Goal: Task Accomplishment & Management: Complete application form

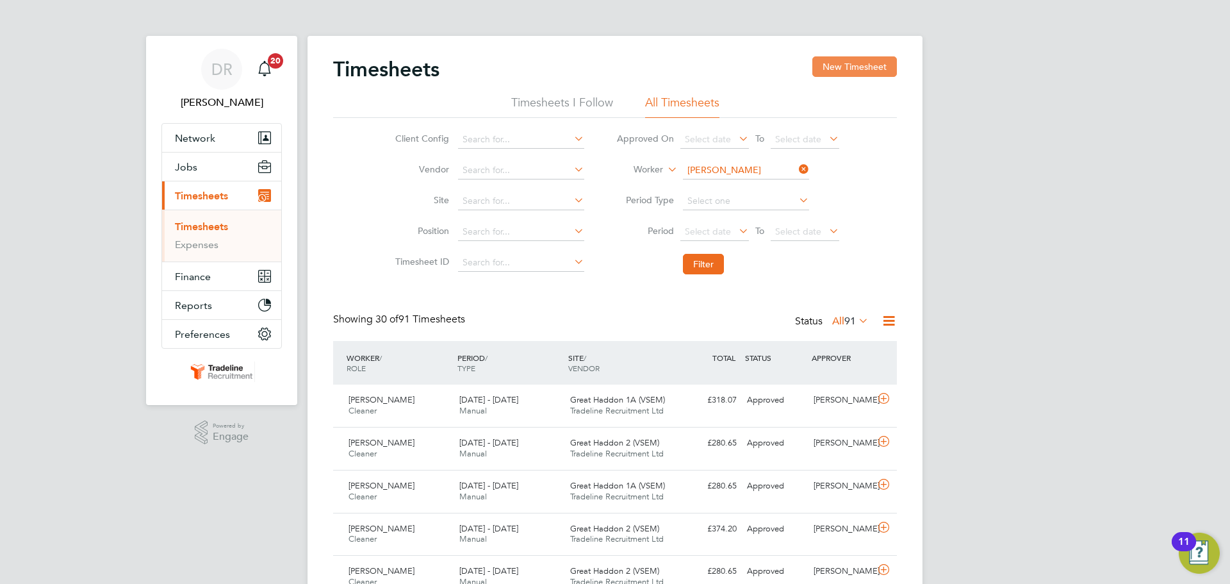
click at [824, 60] on button "New Timesheet" at bounding box center [854, 66] width 85 height 21
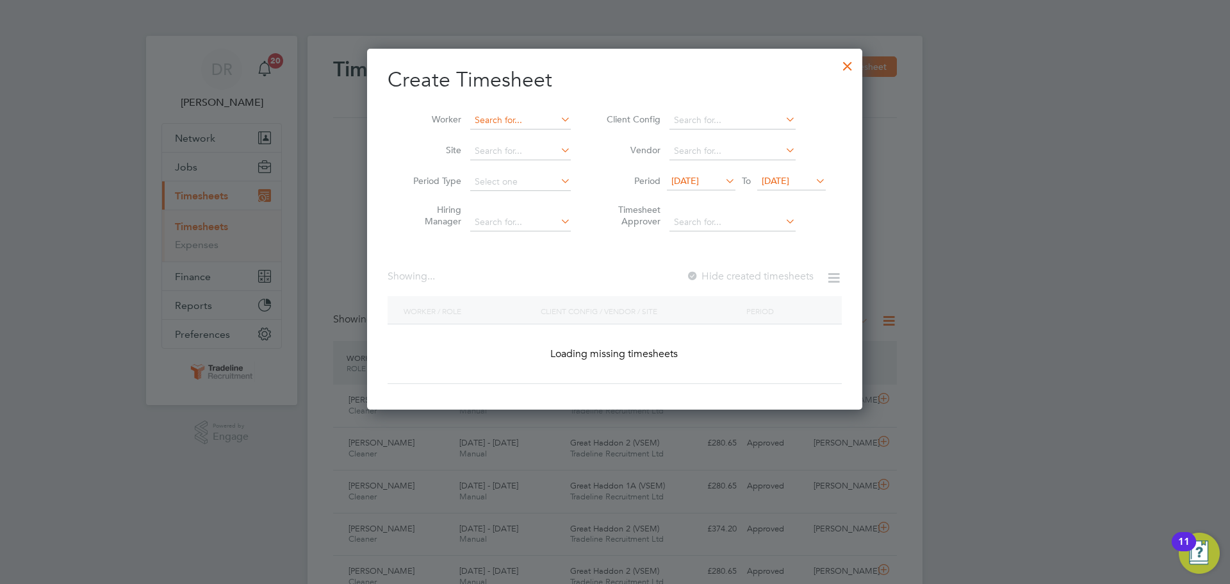
click at [489, 115] on input at bounding box center [520, 120] width 101 height 18
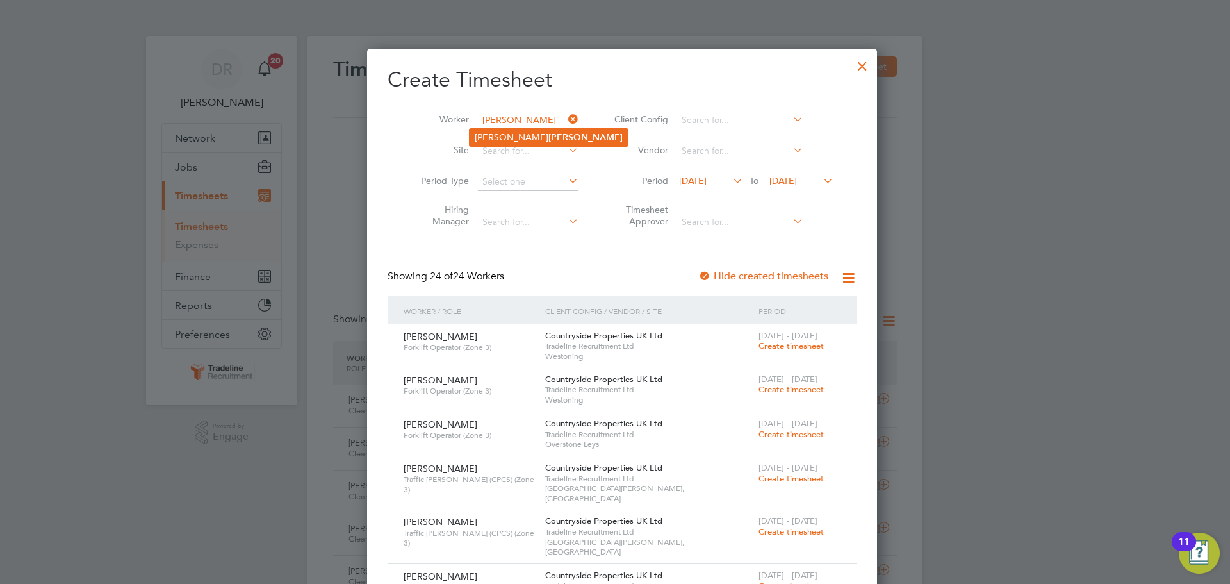
click at [496, 135] on li "Owen Hunt" at bounding box center [549, 137] width 158 height 17
type input "Owen Hunt"
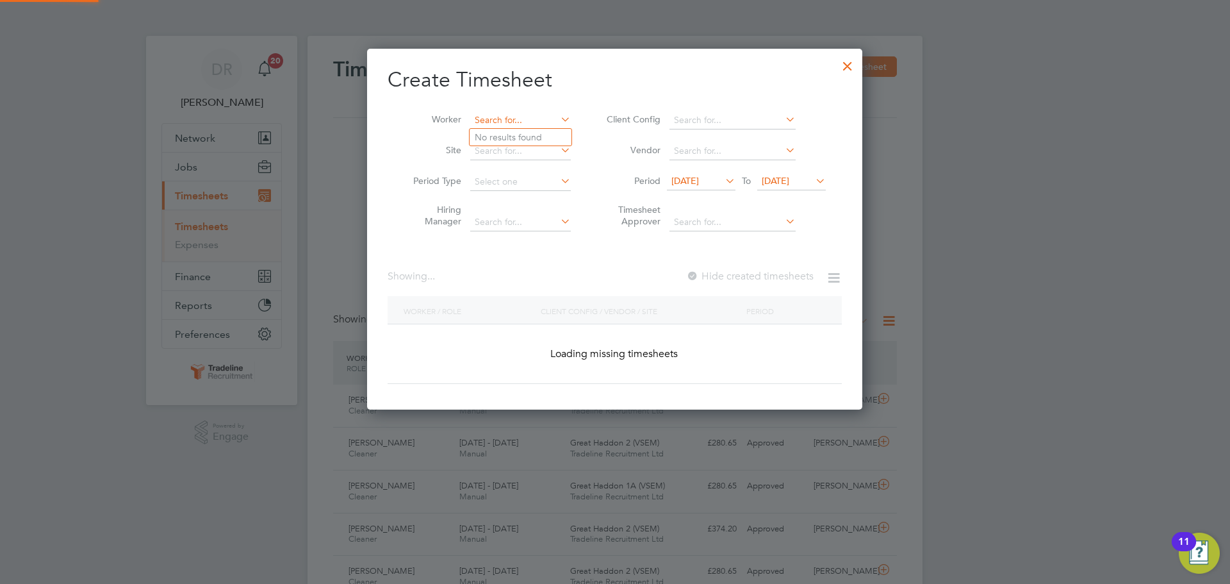
click at [514, 120] on input at bounding box center [520, 120] width 101 height 18
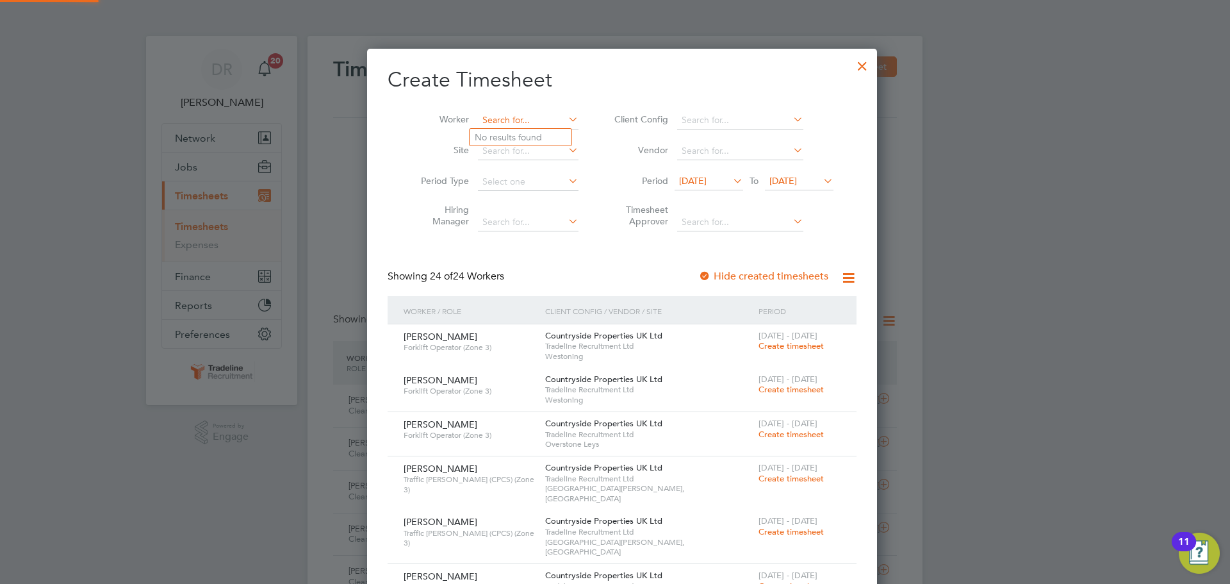
scroll to position [1887, 496]
click at [851, 64] on div at bounding box center [862, 62] width 23 height 23
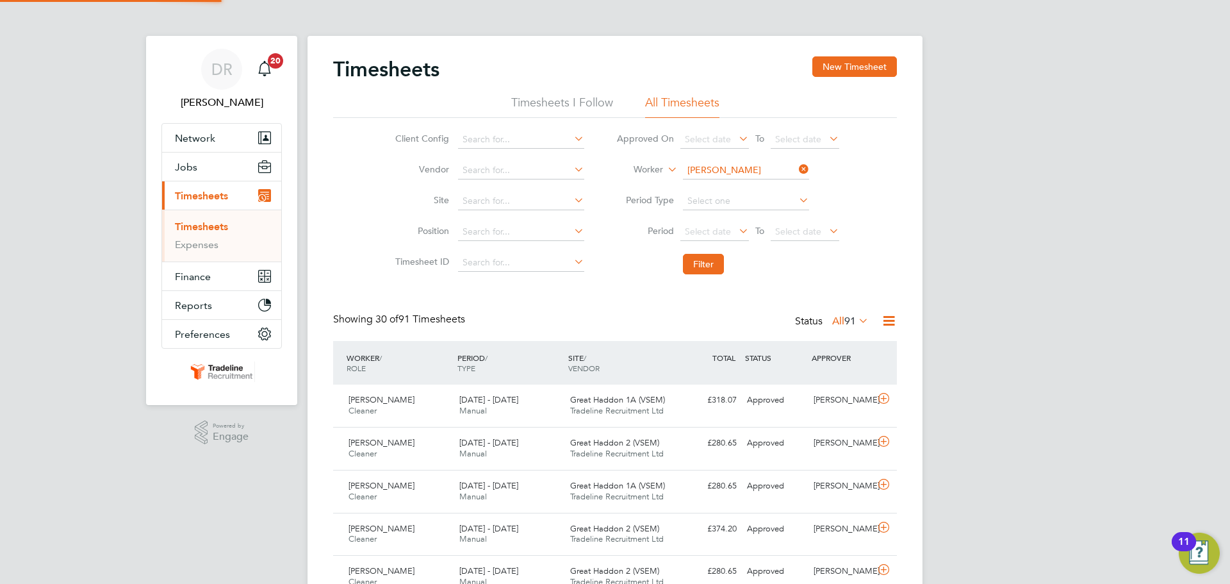
scroll to position [33, 111]
click at [699, 171] on input at bounding box center [746, 170] width 126 height 18
click at [720, 185] on li "Andrew Wei r" at bounding box center [745, 187] width 127 height 17
type input "Andrew Weir"
click at [704, 254] on button "Filter" at bounding box center [703, 264] width 41 height 21
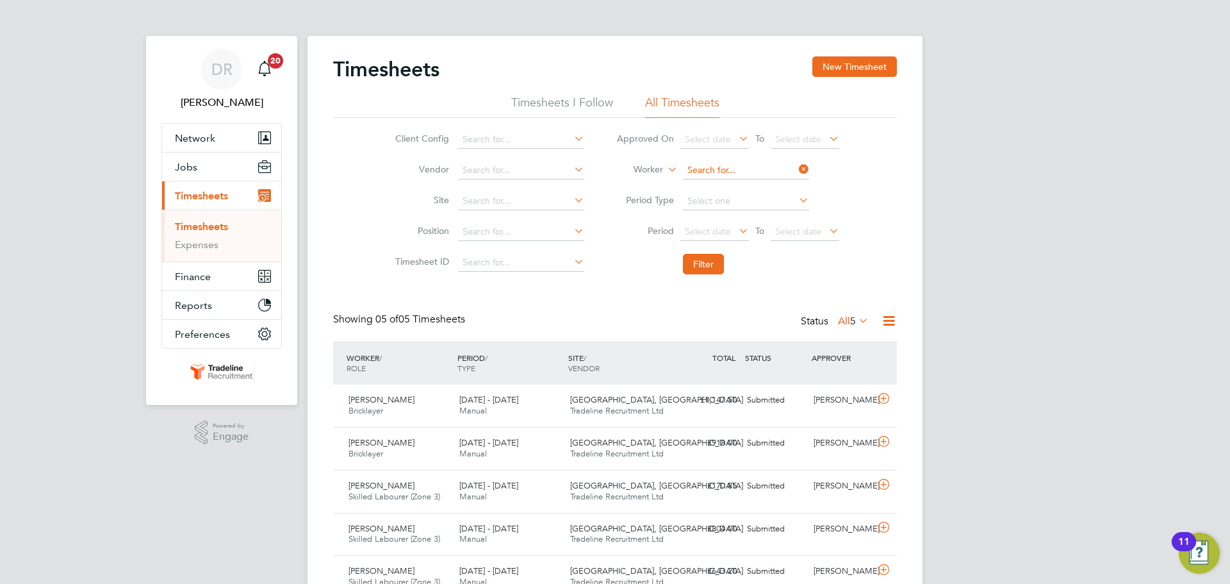
click at [733, 168] on input at bounding box center [746, 170] width 126 height 18
click at [728, 202] on b "Kac" at bounding box center [721, 205] width 16 height 11
type input "[PERSON_NAME]"
click at [703, 273] on button "Filter" at bounding box center [703, 264] width 41 height 21
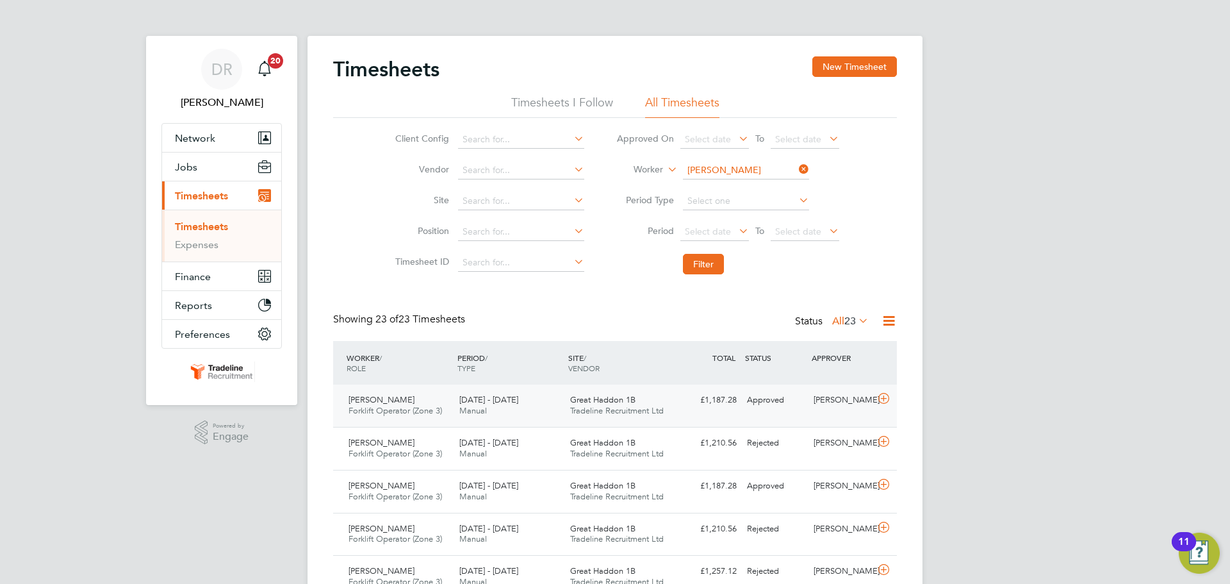
click at [885, 396] on icon at bounding box center [884, 398] width 16 height 10
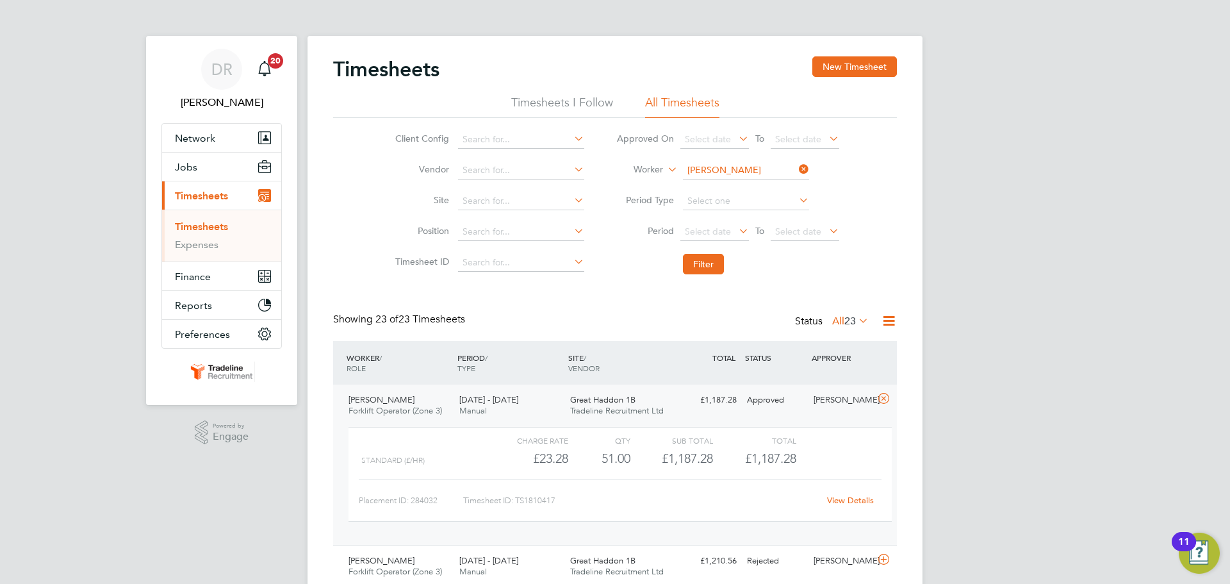
click at [838, 501] on link "View Details" at bounding box center [850, 500] width 47 height 11
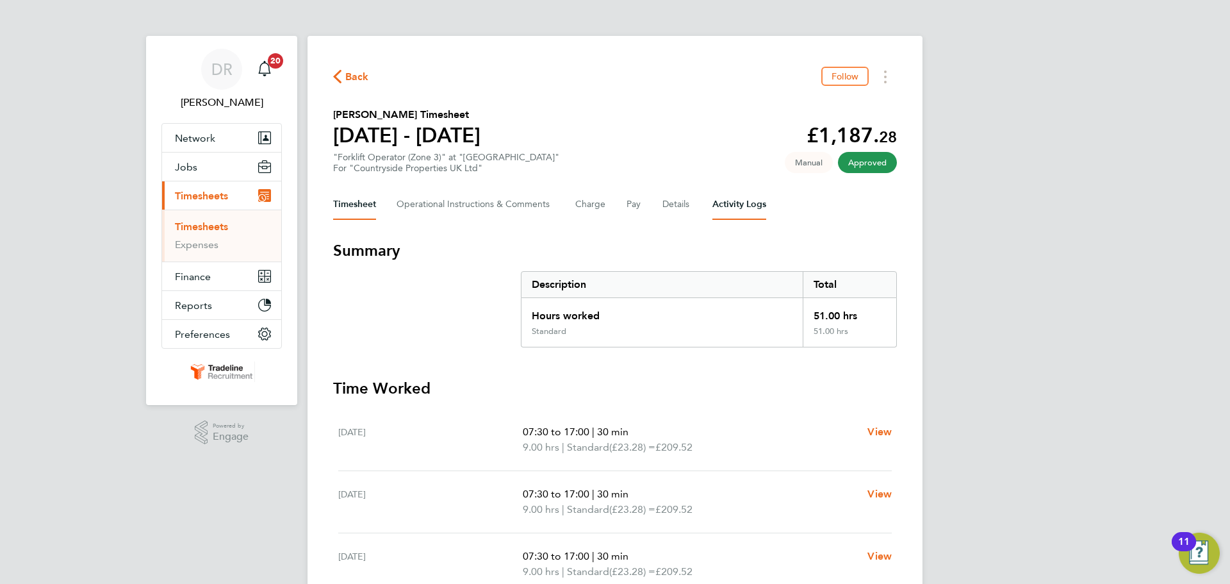
click at [718, 202] on Logs-tab "Activity Logs" at bounding box center [739, 204] width 54 height 31
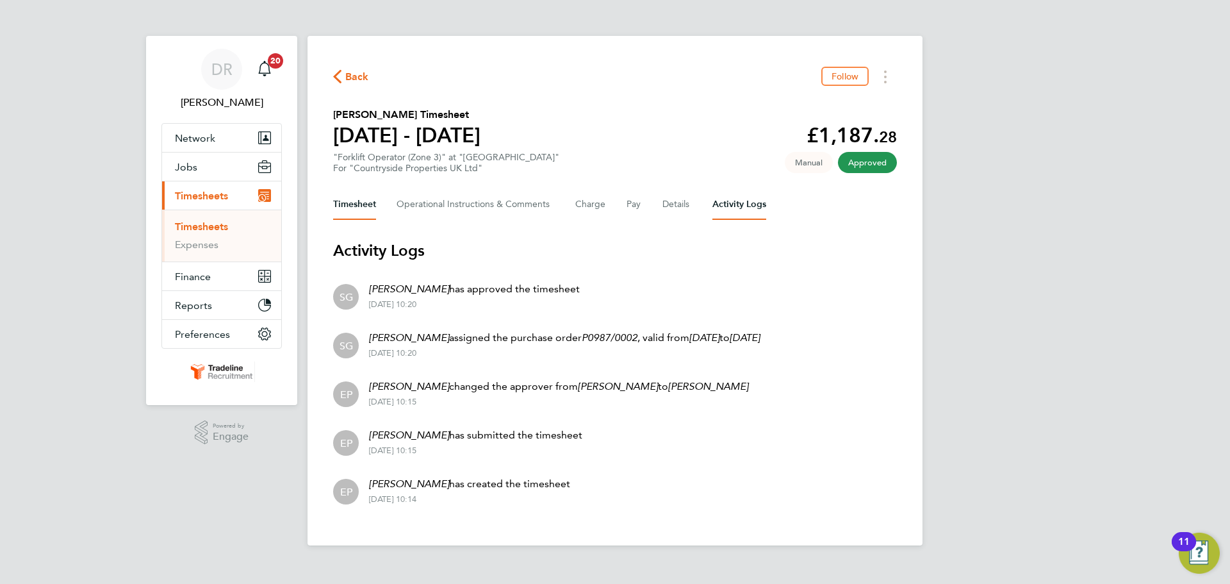
click at [370, 202] on button "Timesheet" at bounding box center [354, 204] width 43 height 31
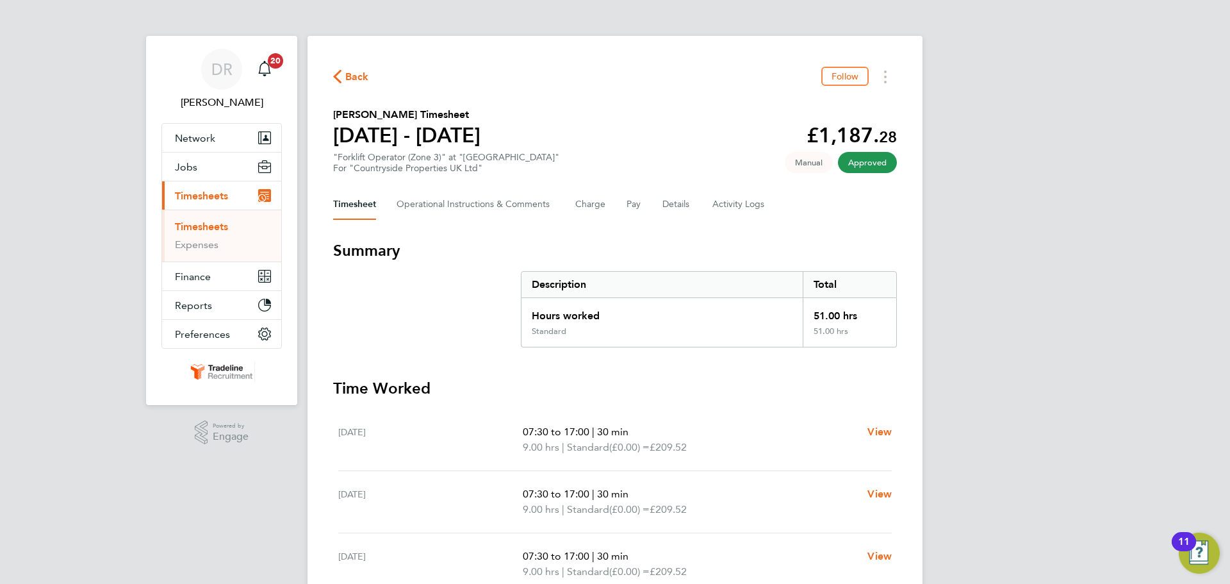
click at [215, 225] on link "Timesheets" at bounding box center [201, 226] width 53 height 12
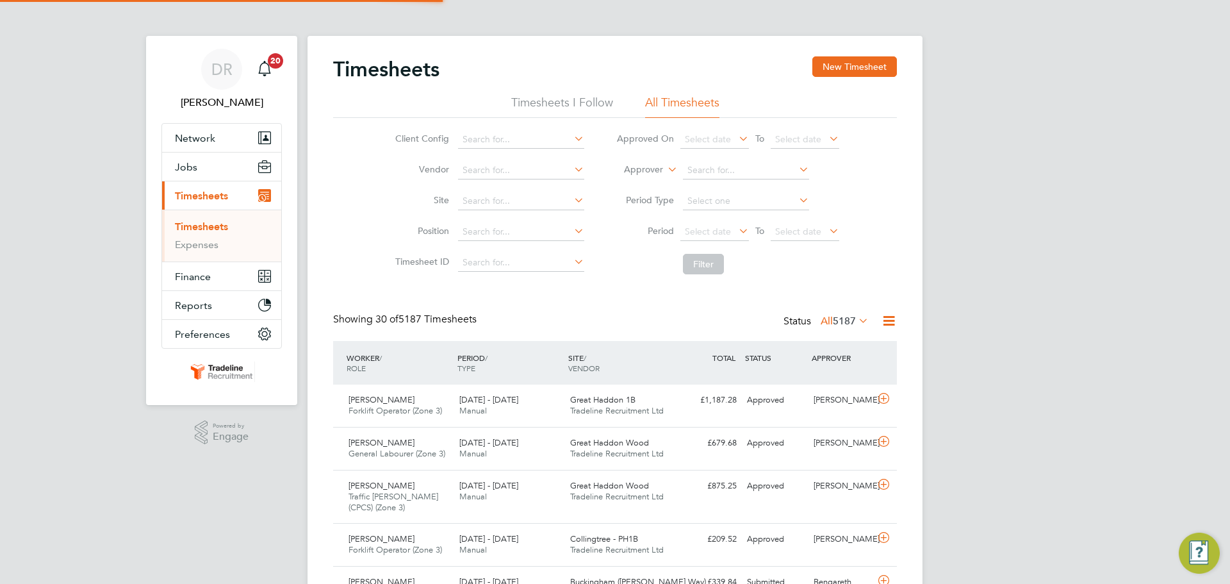
click at [653, 174] on label "Approver" at bounding box center [634, 169] width 58 height 13
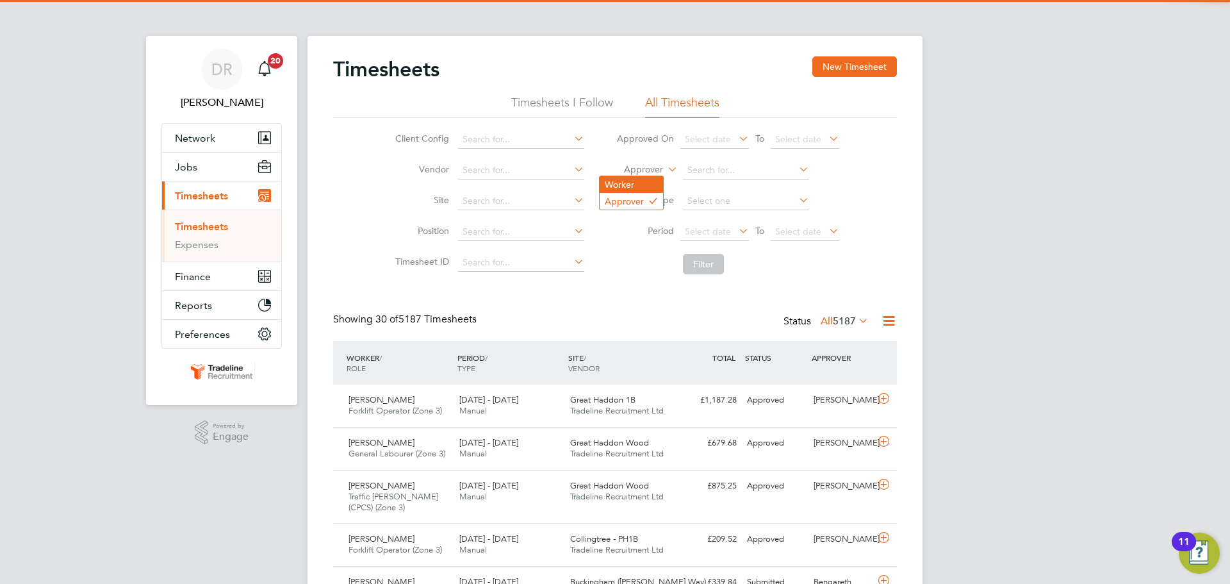
click at [626, 186] on li "Worker" at bounding box center [631, 184] width 63 height 17
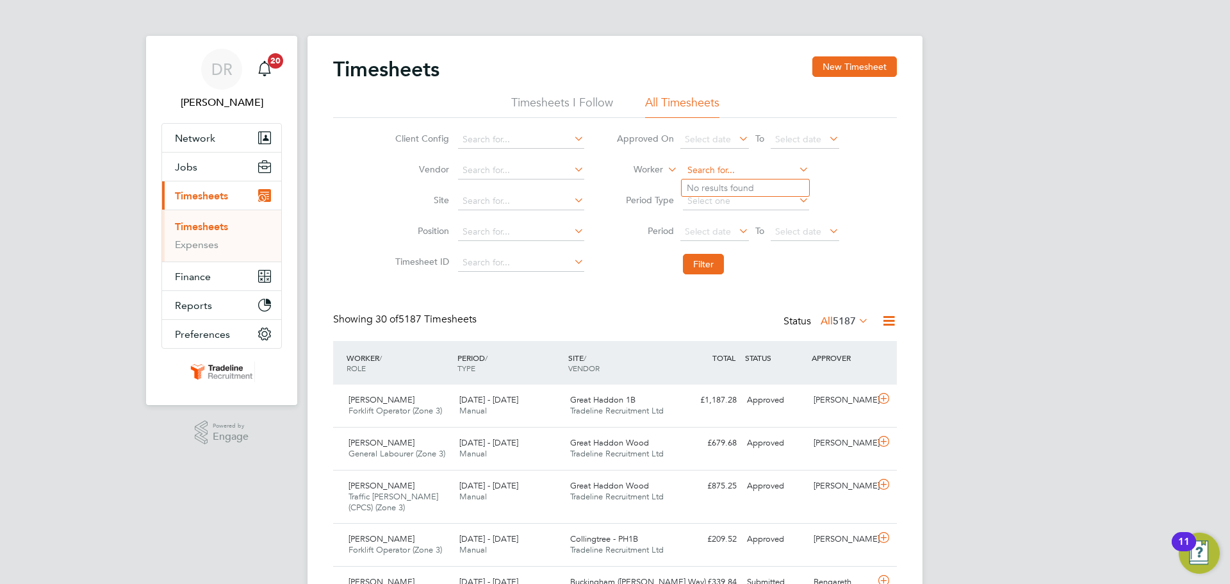
click at [743, 165] on input at bounding box center [746, 170] width 126 height 18
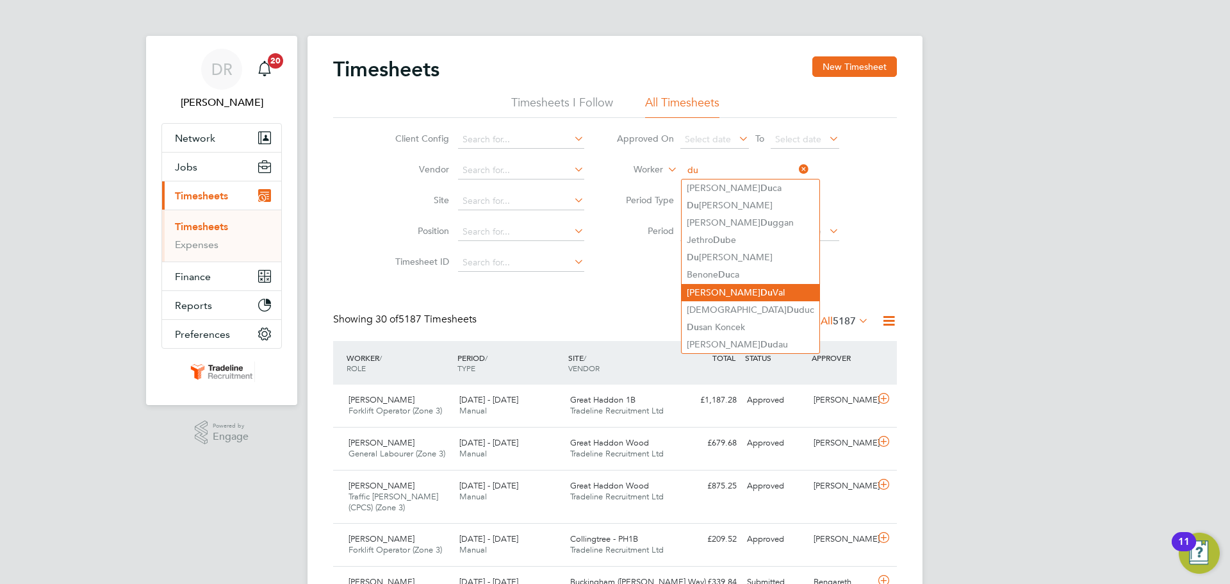
click at [728, 284] on li "[PERSON_NAME] Du [PERSON_NAME]" at bounding box center [751, 292] width 138 height 17
type input "[PERSON_NAME] Du [PERSON_NAME]"
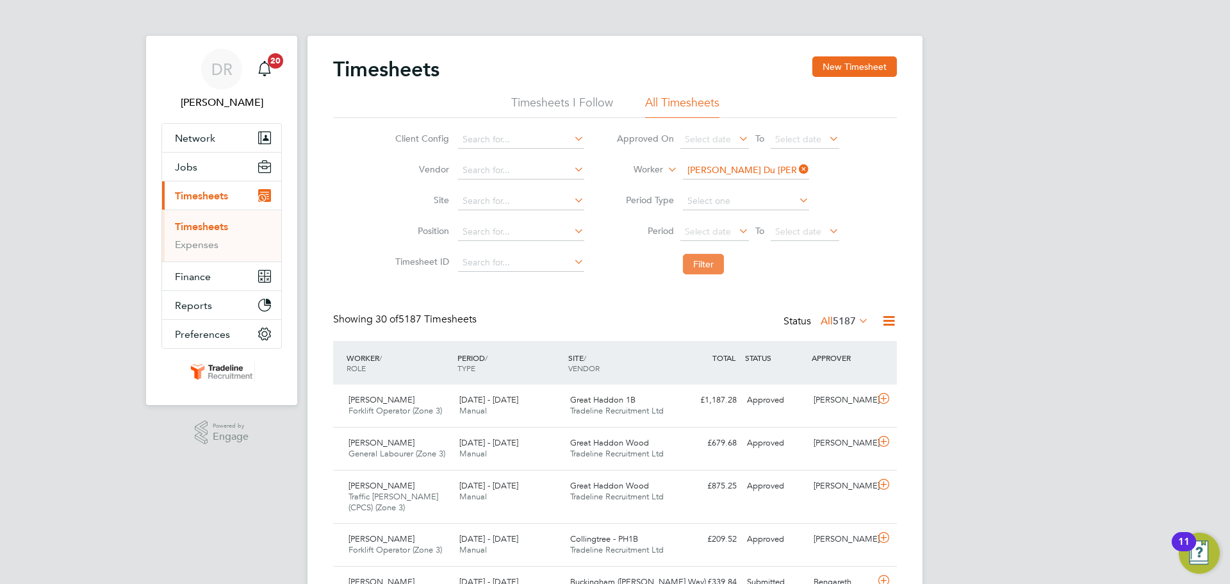
click at [711, 269] on button "Filter" at bounding box center [703, 264] width 41 height 21
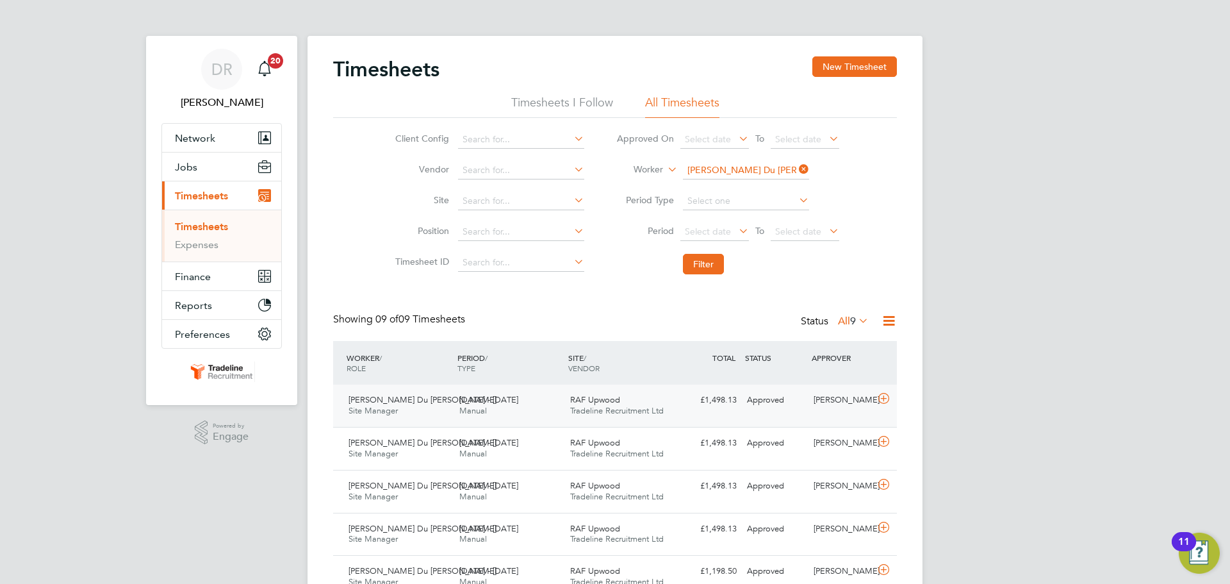
click at [881, 399] on icon at bounding box center [884, 398] width 16 height 10
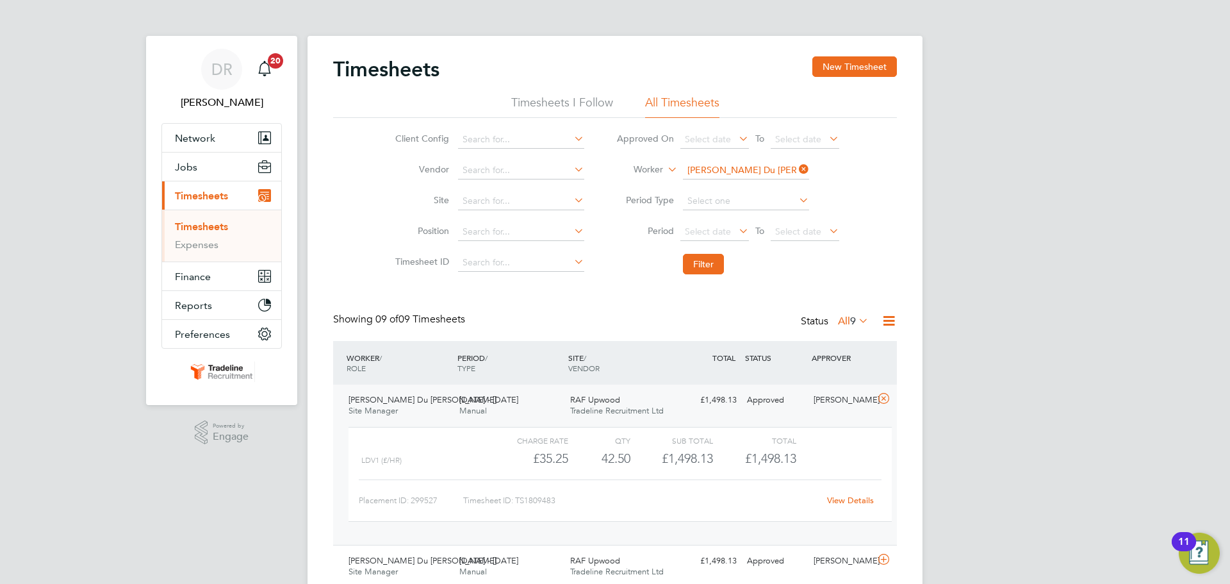
click at [705, 170] on input "[PERSON_NAME] Du [PERSON_NAME]" at bounding box center [746, 170] width 126 height 18
click at [726, 202] on li "[PERSON_NAME]" at bounding box center [761, 205] width 158 height 17
type input "[PERSON_NAME]"
click at [701, 253] on li "Filter" at bounding box center [727, 263] width 255 height 33
click at [701, 260] on button "Filter" at bounding box center [703, 264] width 41 height 21
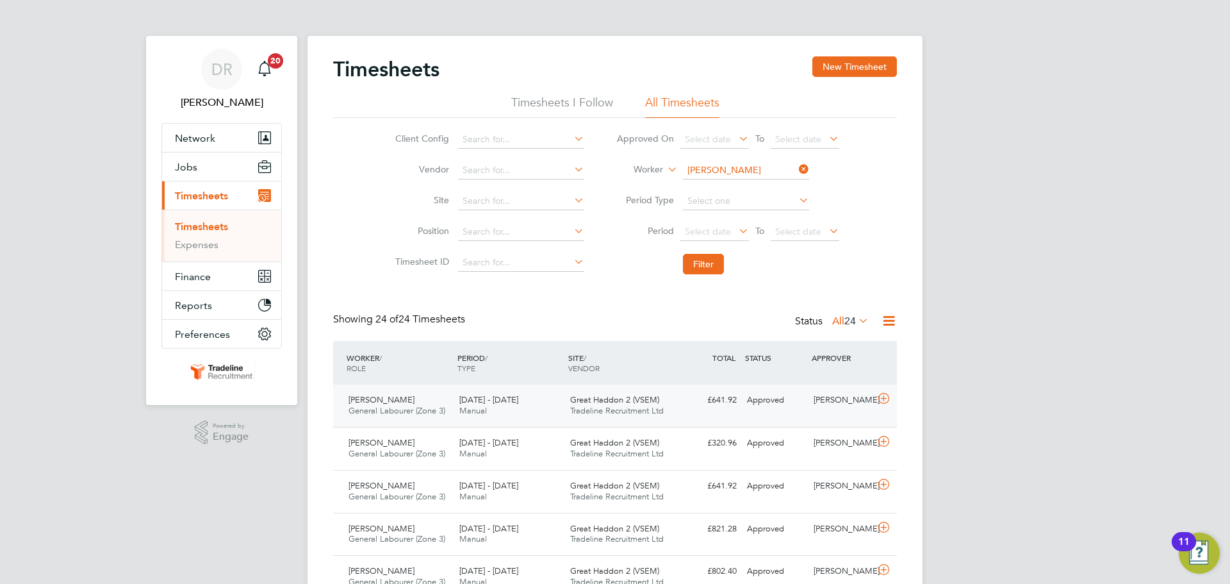
click at [871, 397] on div "[PERSON_NAME]" at bounding box center [841, 400] width 67 height 21
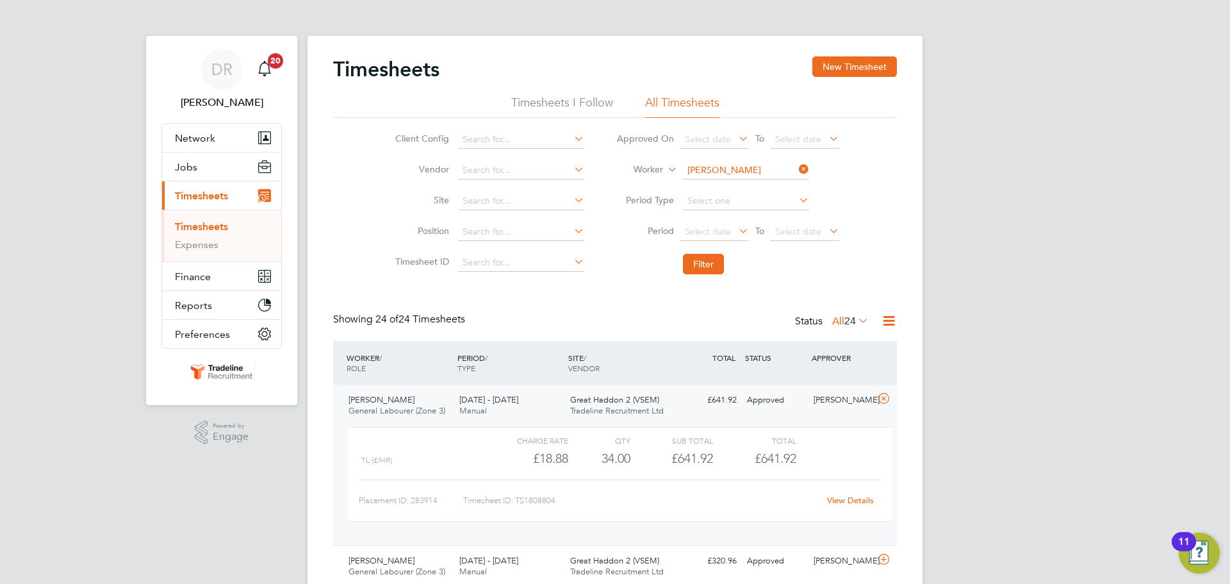
click at [707, 160] on li "Worker [PERSON_NAME]" at bounding box center [727, 170] width 255 height 31
click at [703, 167] on input at bounding box center [746, 170] width 126 height 18
click at [747, 187] on li "[PERSON_NAME]" at bounding box center [745, 187] width 127 height 17
type input "[PERSON_NAME]"
click at [716, 263] on button "Filter" at bounding box center [703, 264] width 41 height 21
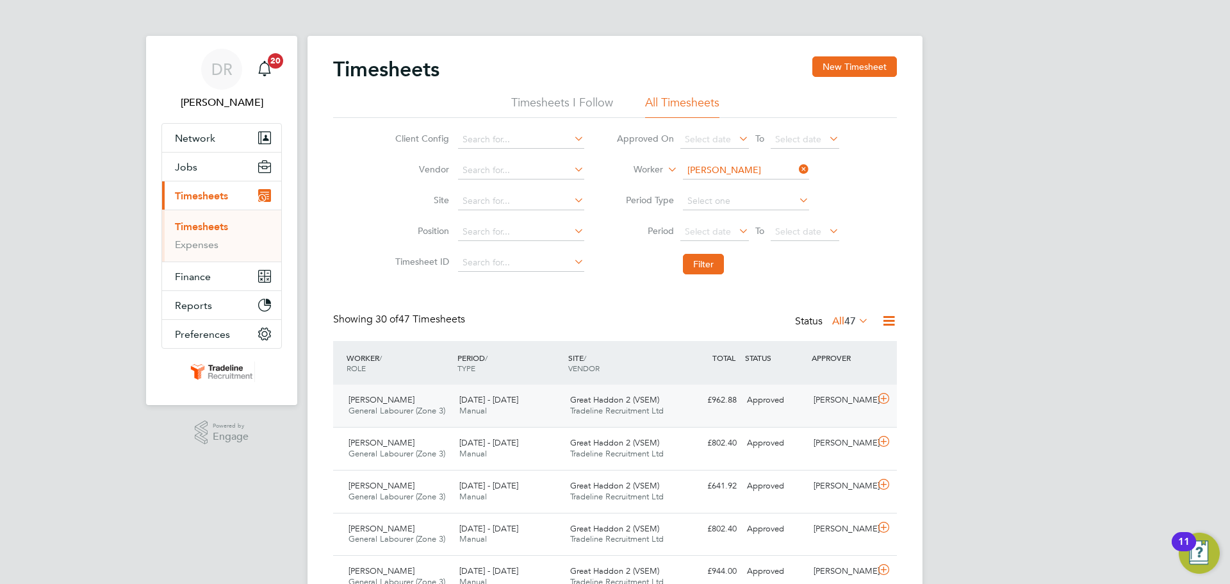
click at [883, 402] on icon at bounding box center [884, 398] width 16 height 10
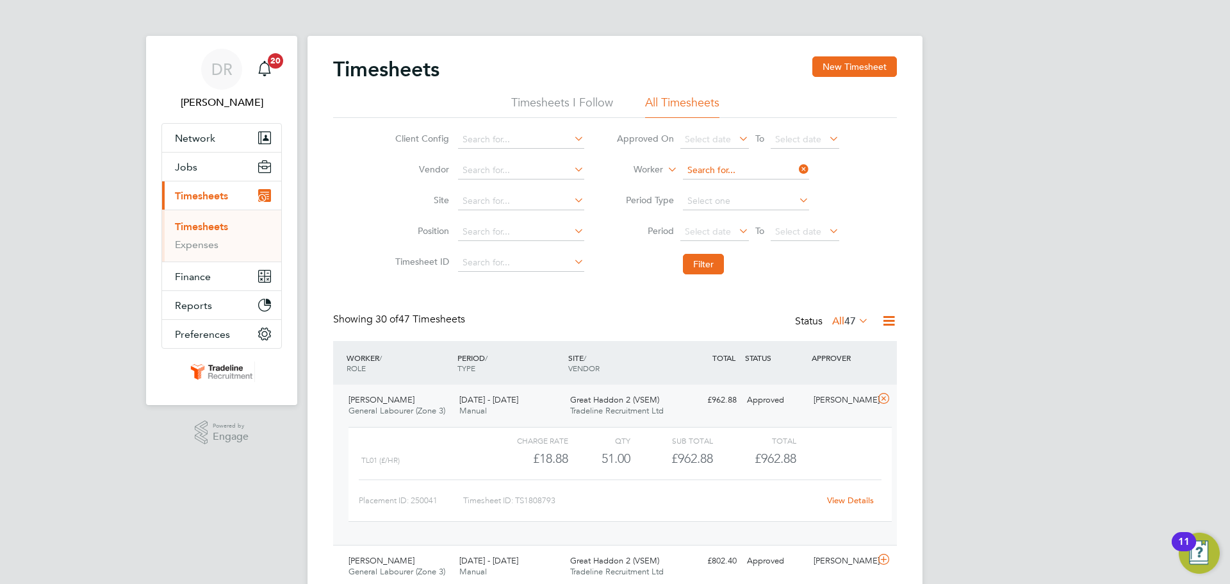
click at [703, 168] on input at bounding box center [746, 170] width 126 height 18
click at [767, 182] on li "[PERSON_NAME]" at bounding box center [745, 187] width 127 height 17
type input "[PERSON_NAME]"
click at [707, 252] on li "Filter" at bounding box center [727, 263] width 255 height 33
click at [707, 265] on button "Filter" at bounding box center [703, 264] width 41 height 21
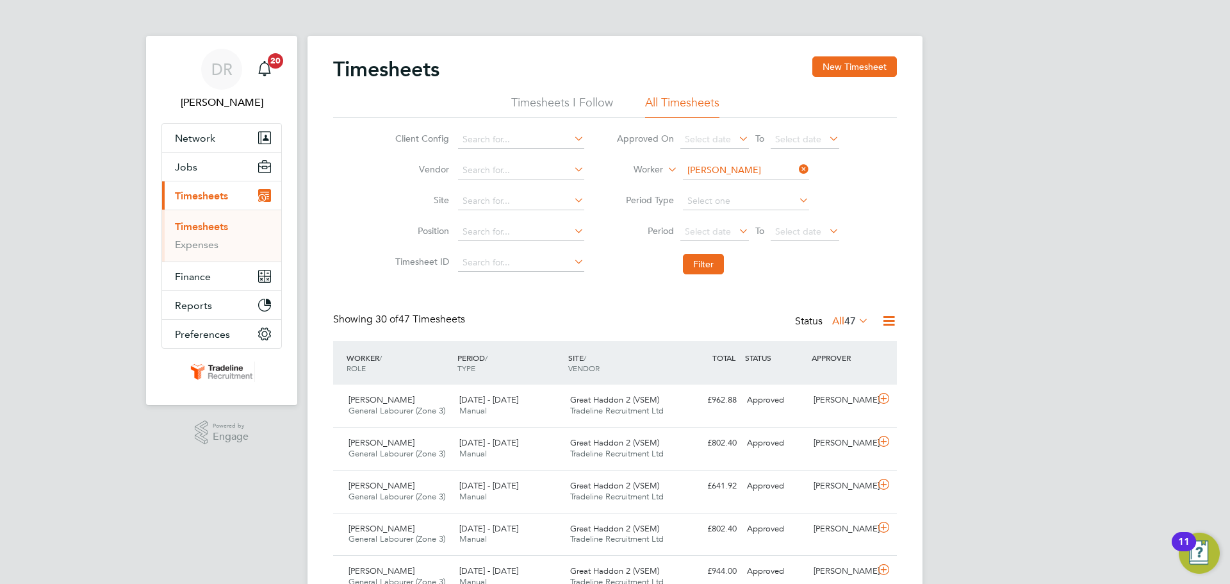
scroll to position [33, 111]
click at [882, 397] on icon at bounding box center [884, 398] width 16 height 10
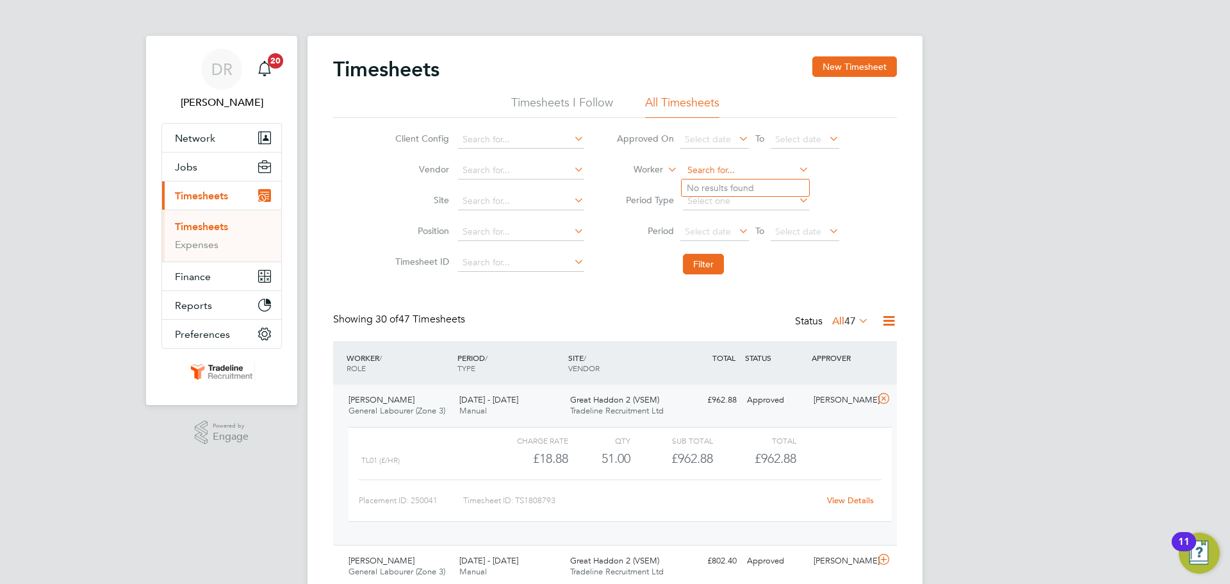
click at [698, 174] on input at bounding box center [746, 170] width 126 height 18
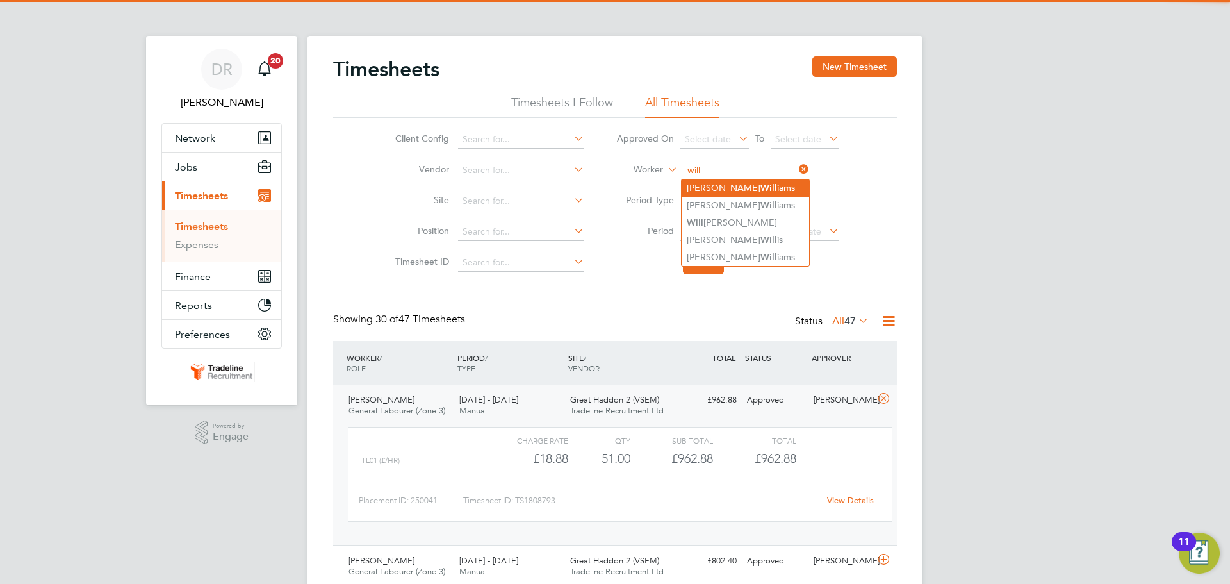
click at [705, 185] on li "[PERSON_NAME] iams" at bounding box center [745, 187] width 127 height 17
type input "[PERSON_NAME]"
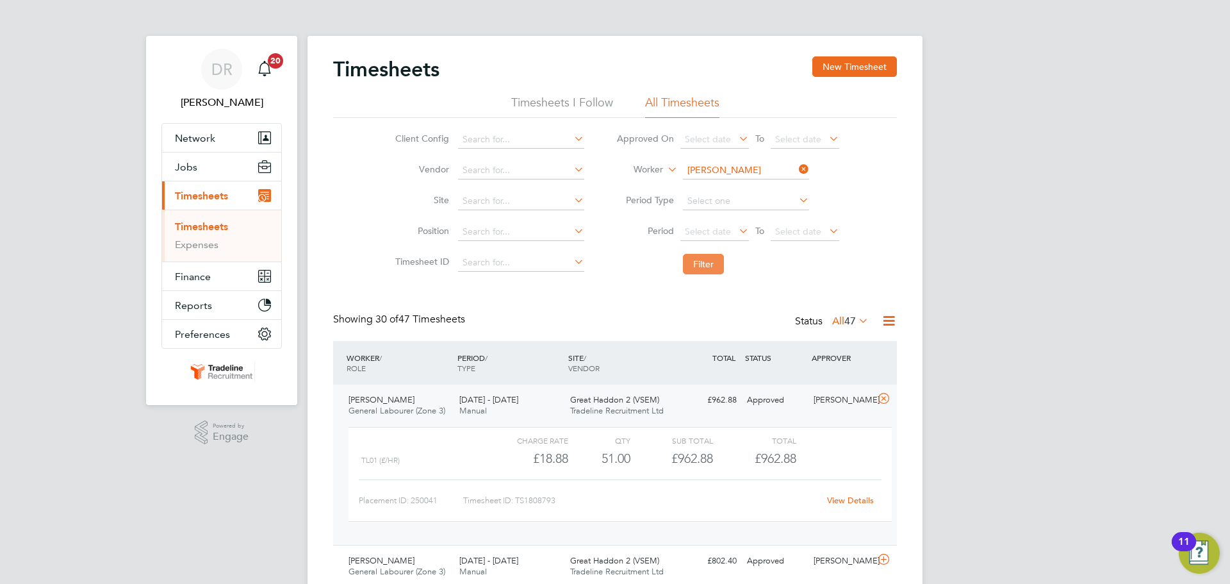
click at [709, 269] on button "Filter" at bounding box center [703, 264] width 41 height 21
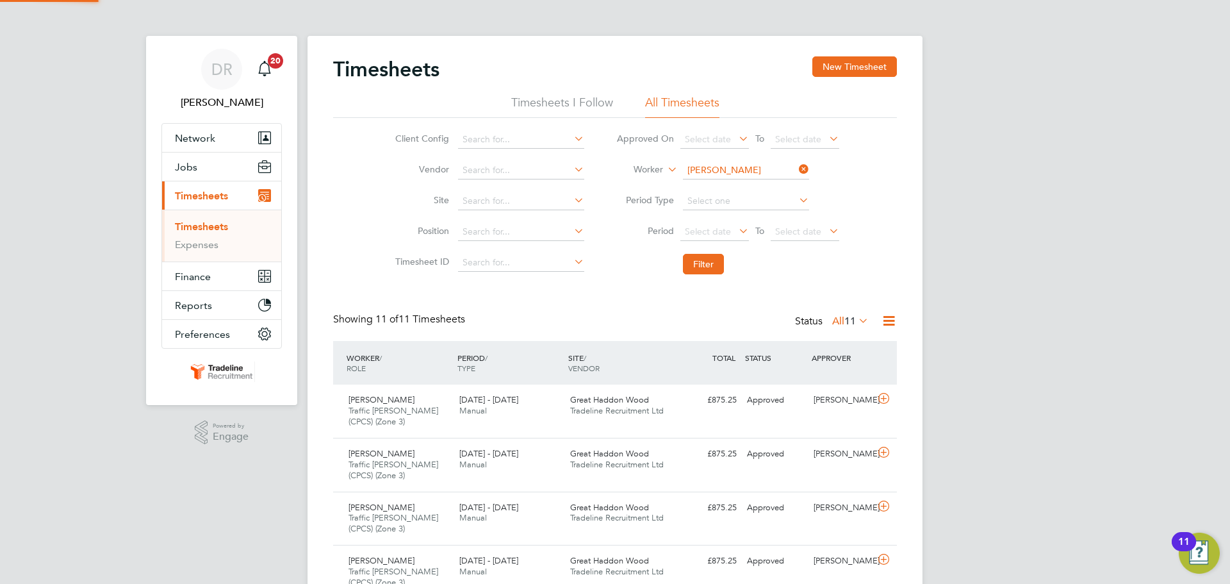
scroll to position [43, 111]
click at [883, 395] on icon at bounding box center [884, 398] width 16 height 10
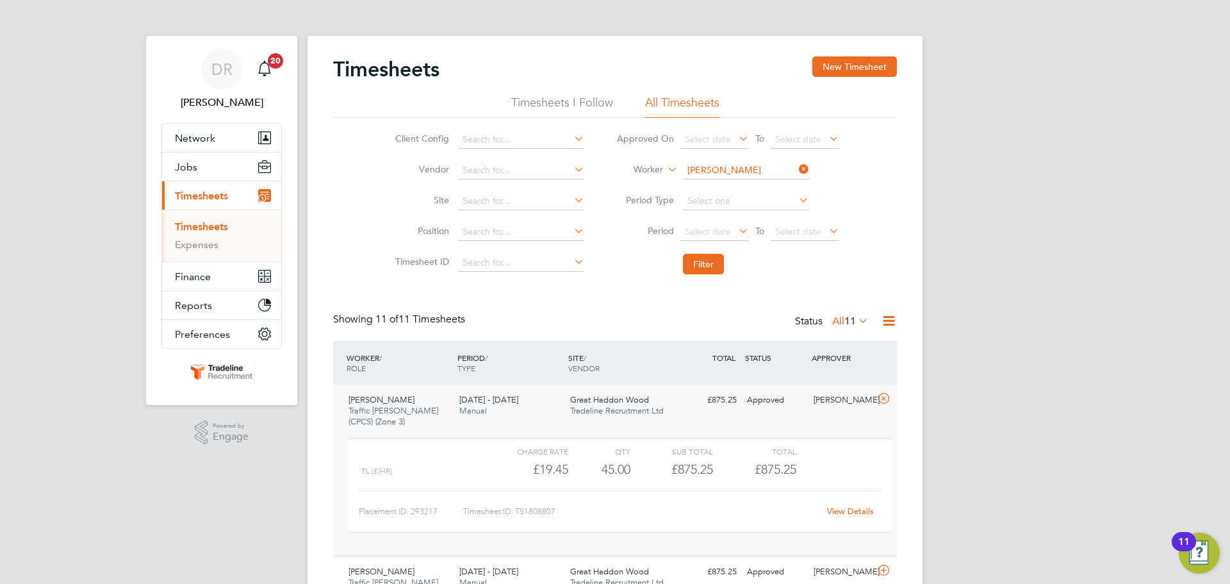
click at [694, 167] on input "[PERSON_NAME]" at bounding box center [746, 170] width 126 height 18
click at [760, 200] on b "Simp" at bounding box center [770, 205] width 21 height 11
type input "[PERSON_NAME]"
click at [694, 264] on button "Filter" at bounding box center [703, 264] width 41 height 21
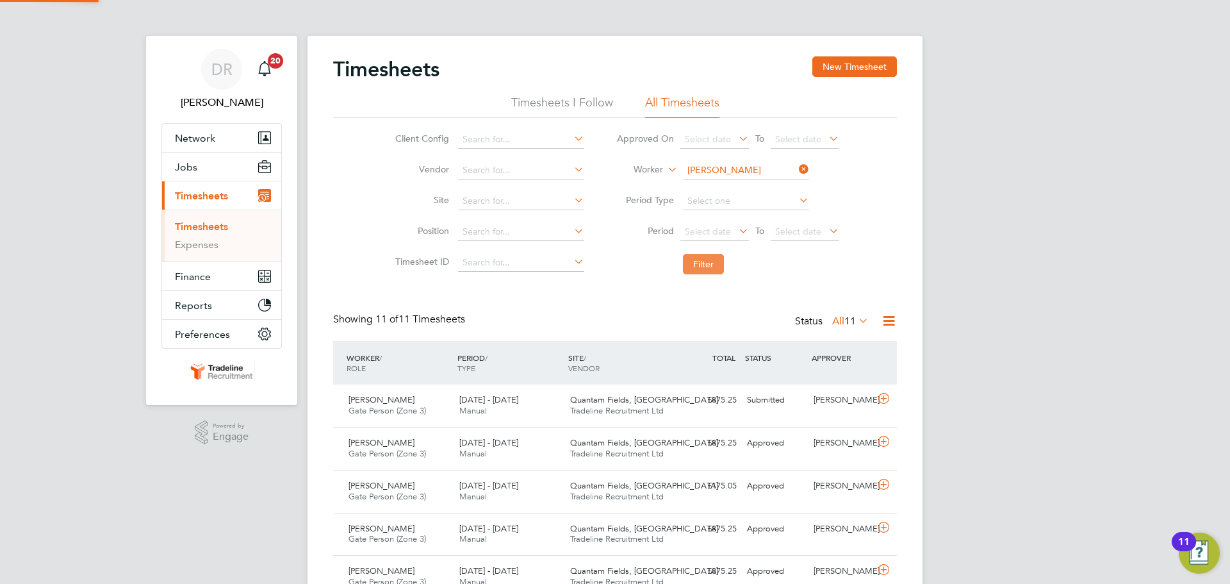
scroll to position [33, 111]
click at [719, 171] on input at bounding box center [746, 170] width 126 height 18
click at [760, 185] on b "Voi" at bounding box center [767, 188] width 14 height 11
type input "[PERSON_NAME]"
click at [702, 269] on button "Filter" at bounding box center [703, 264] width 41 height 21
